Goal: Information Seeking & Learning: Learn about a topic

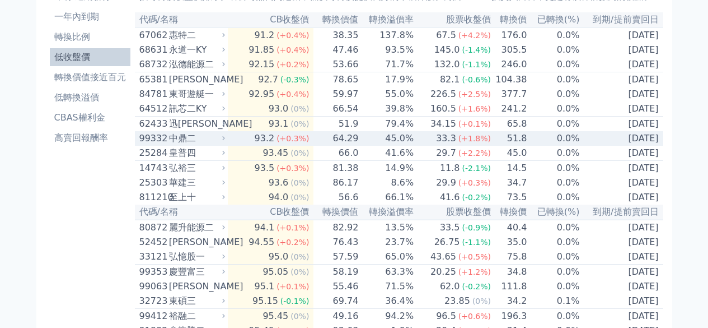
scroll to position [56, 0]
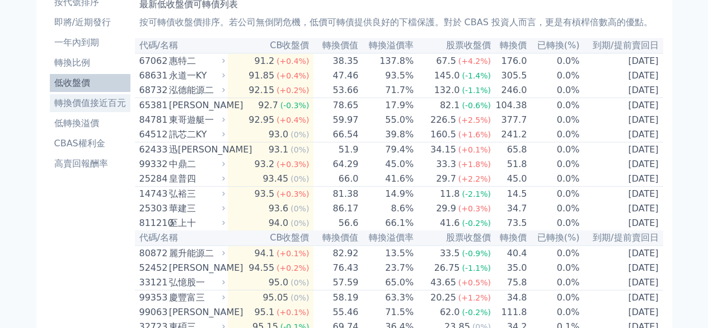
click at [100, 107] on li "轉換價值接近百元" at bounding box center [90, 102] width 81 height 13
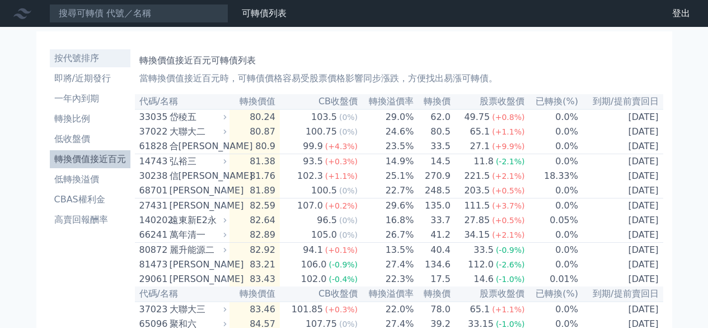
click at [100, 63] on li "按代號排序" at bounding box center [90, 58] width 81 height 13
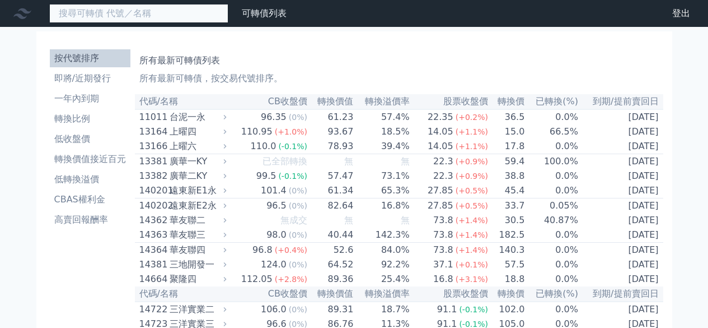
click at [184, 17] on input at bounding box center [138, 13] width 179 height 19
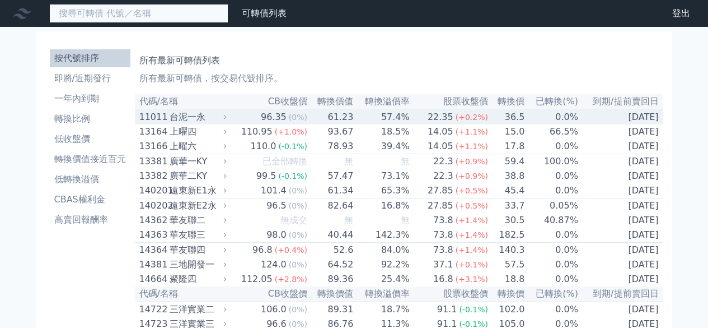
type input "ｅ"
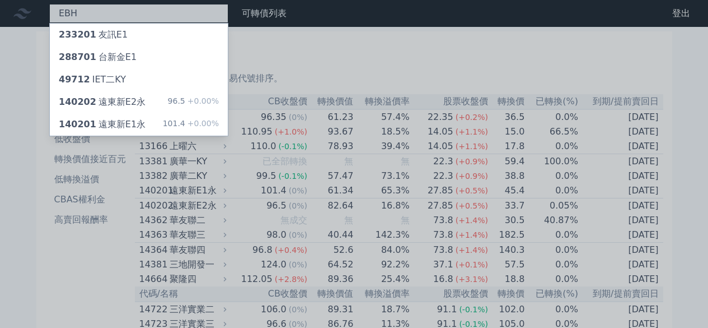
type input "酴"
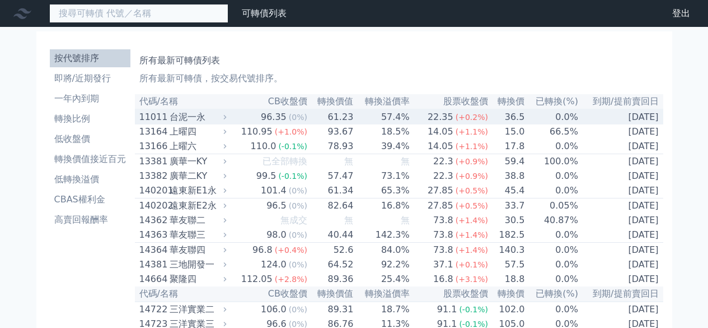
type input "B"
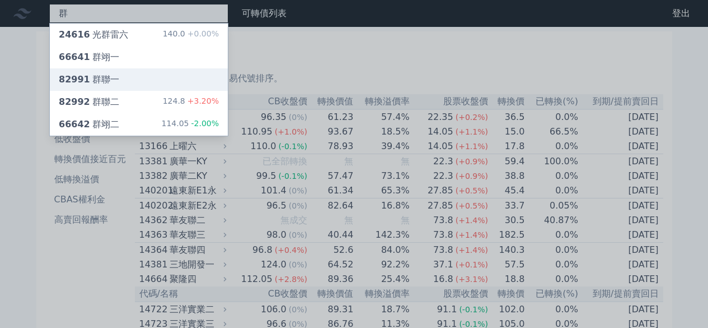
type input "群"
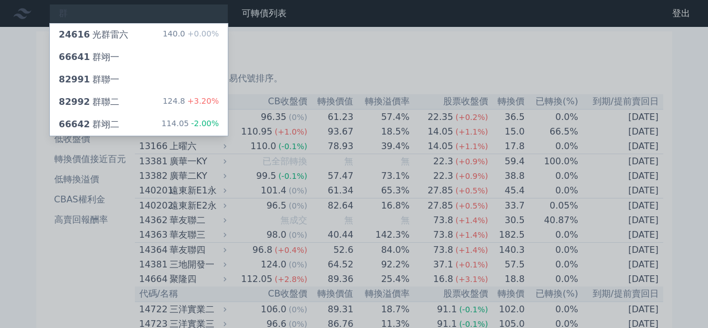
click at [149, 76] on p "所有最新可轉債，按交易代號排序。" at bounding box center [399, 78] width 520 height 13
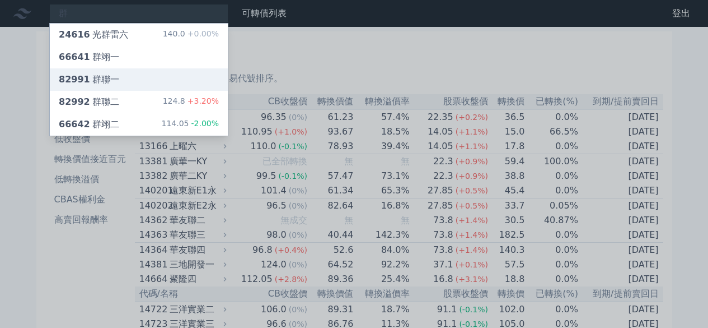
click at [96, 72] on div "82991 群聯一" at bounding box center [139, 79] width 178 height 22
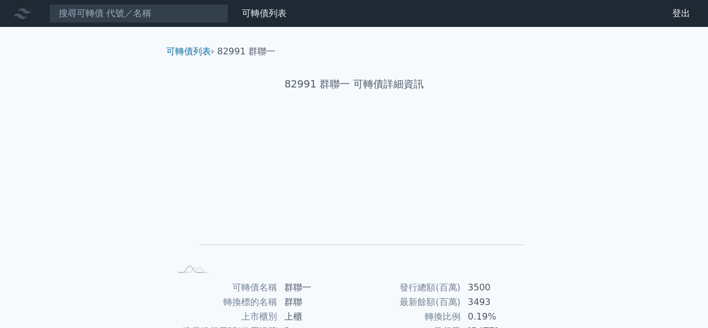
drag, startPoint x: 180, startPoint y: 55, endPoint x: 117, endPoint y: 55, distance: 63.3
click at [180, 55] on link "可轉債列表" at bounding box center [188, 51] width 45 height 11
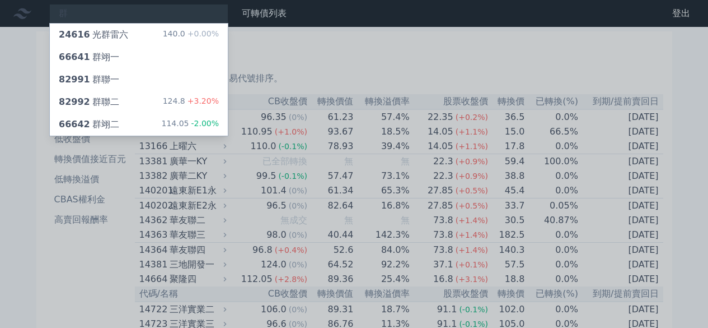
click at [13, 80] on div at bounding box center [354, 164] width 708 height 328
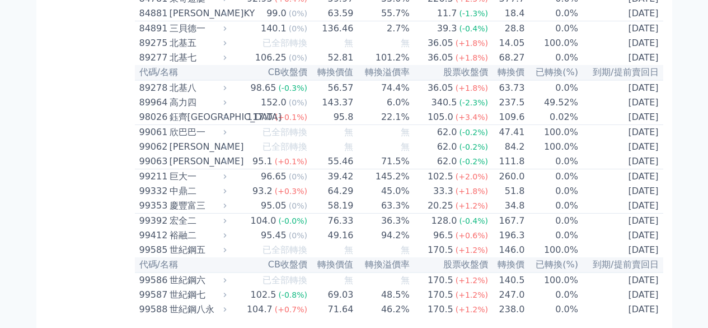
scroll to position [6171, 0]
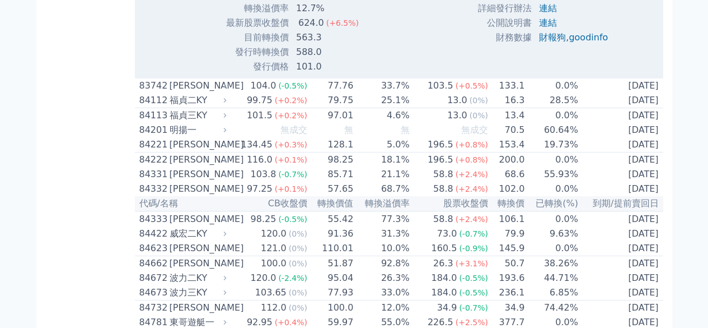
scroll to position [6227, 0]
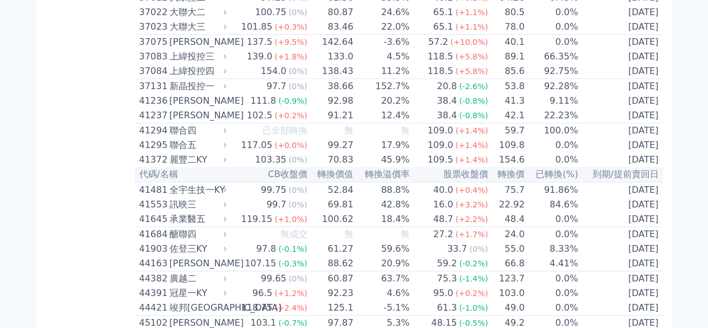
scroll to position [2812, 0]
